Goal: Task Accomplishment & Management: Manage account settings

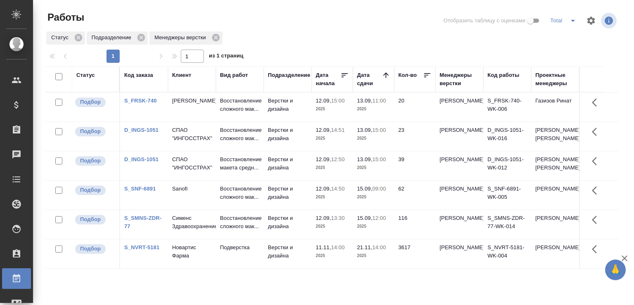
scroll to position [64, 0]
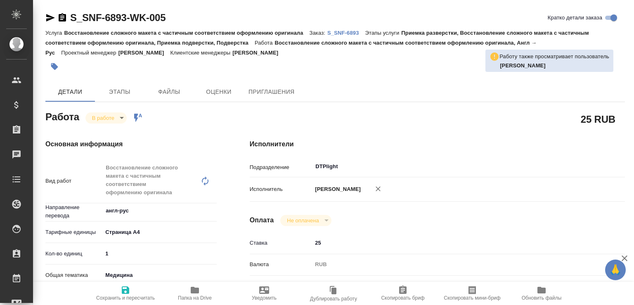
click at [340, 29] on link "S_SNF-6893" at bounding box center [346, 32] width 38 height 7
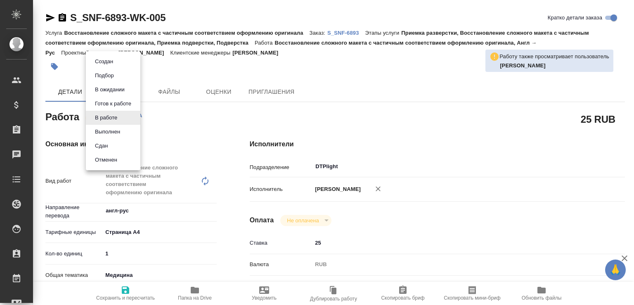
click at [117, 114] on body "🙏 .cls-1 fill:#fff; AWATERA Малофеева Екатерина e.malofeeva Клиенты Спецификаци…" at bounding box center [317, 152] width 634 height 305
click at [109, 132] on button "Выполнен" at bounding box center [107, 131] width 30 height 9
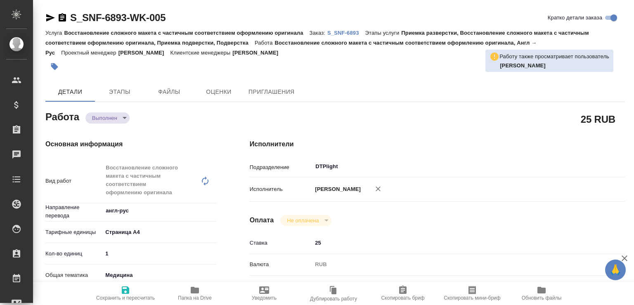
type textarea "x"
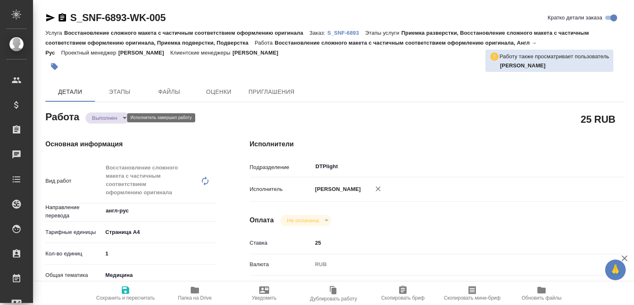
click at [104, 118] on body "🙏 .cls-1 fill:#fff; AWATERA Малофеева Екатерина e.malofeeva Клиенты Спецификаци…" at bounding box center [317, 152] width 634 height 305
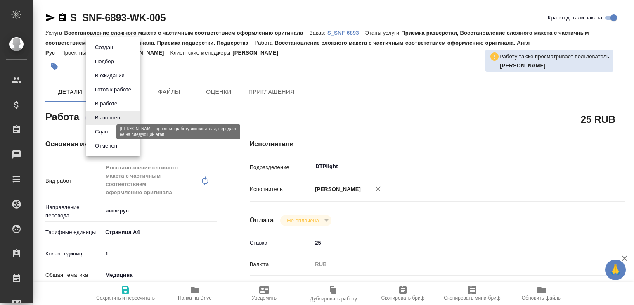
type textarea "x"
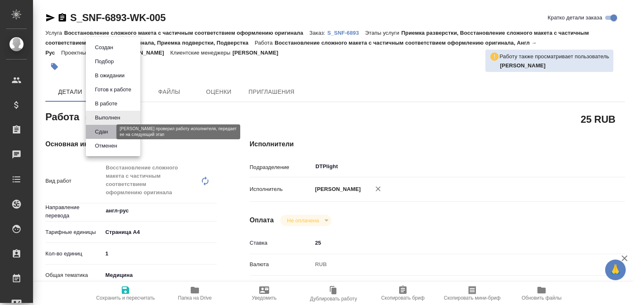
click at [104, 133] on button "Сдан" at bounding box center [101, 131] width 18 height 9
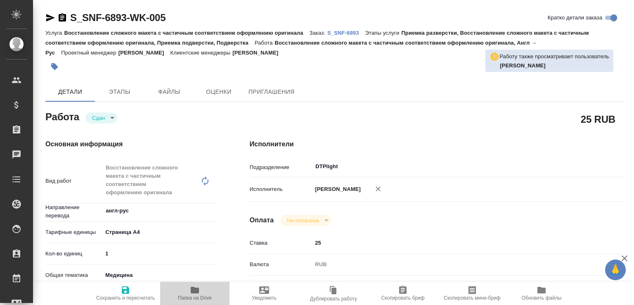
click at [204, 291] on span "Папка на Drive" at bounding box center [194, 293] width 59 height 16
type textarea "x"
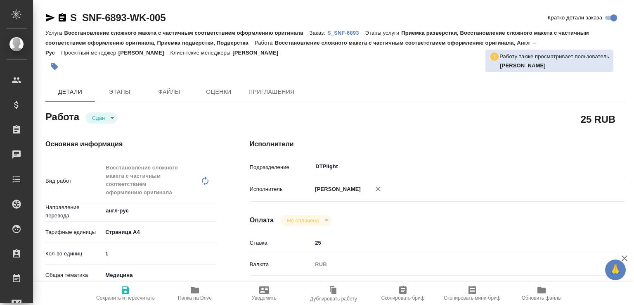
type textarea "x"
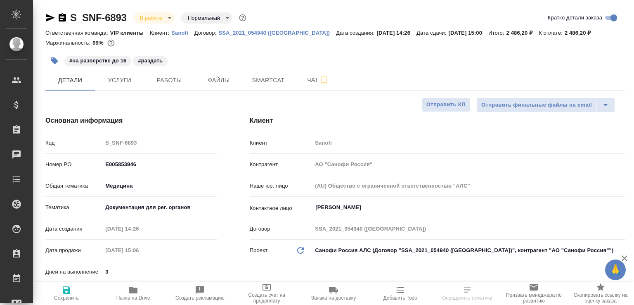
select select "RU"
type input "Горшкова Валентина"
type input "Комаров Роман"
click at [176, 76] on span "Работы" at bounding box center [169, 80] width 40 height 10
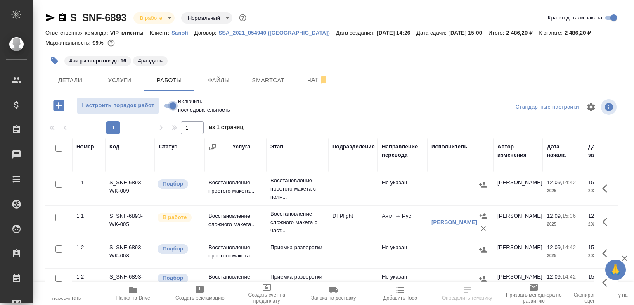
click at [167, 105] on input "Включить последовательность" at bounding box center [173, 106] width 30 height 10
checkbox input "true"
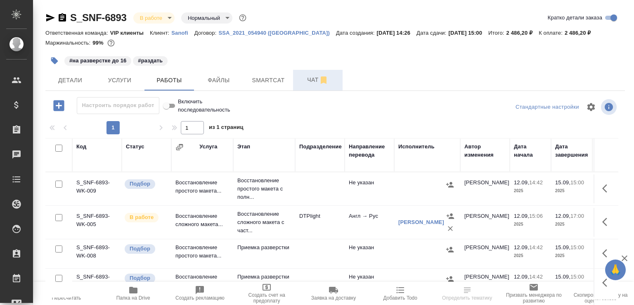
click at [310, 79] on span "Чат" at bounding box center [318, 80] width 40 height 10
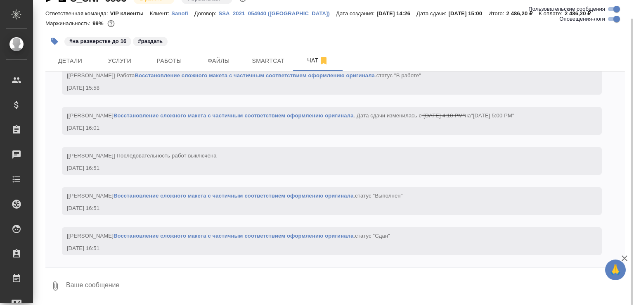
scroll to position [1859, 0]
click at [204, 291] on textarea at bounding box center [345, 286] width 560 height 28
paste textarea "https://drive.awatera.com/apps/files/files/10358816?dir=/Shares/Sanofi/Orders/S…"
type textarea "https://drive.awatera.com/apps/files/files/10358816?dir=/Shares/Sanofi/Orders/S…"
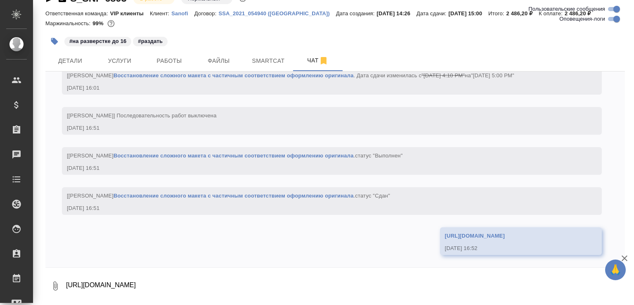
scroll to position [1899, 0]
